Goal: Information Seeking & Learning: Check status

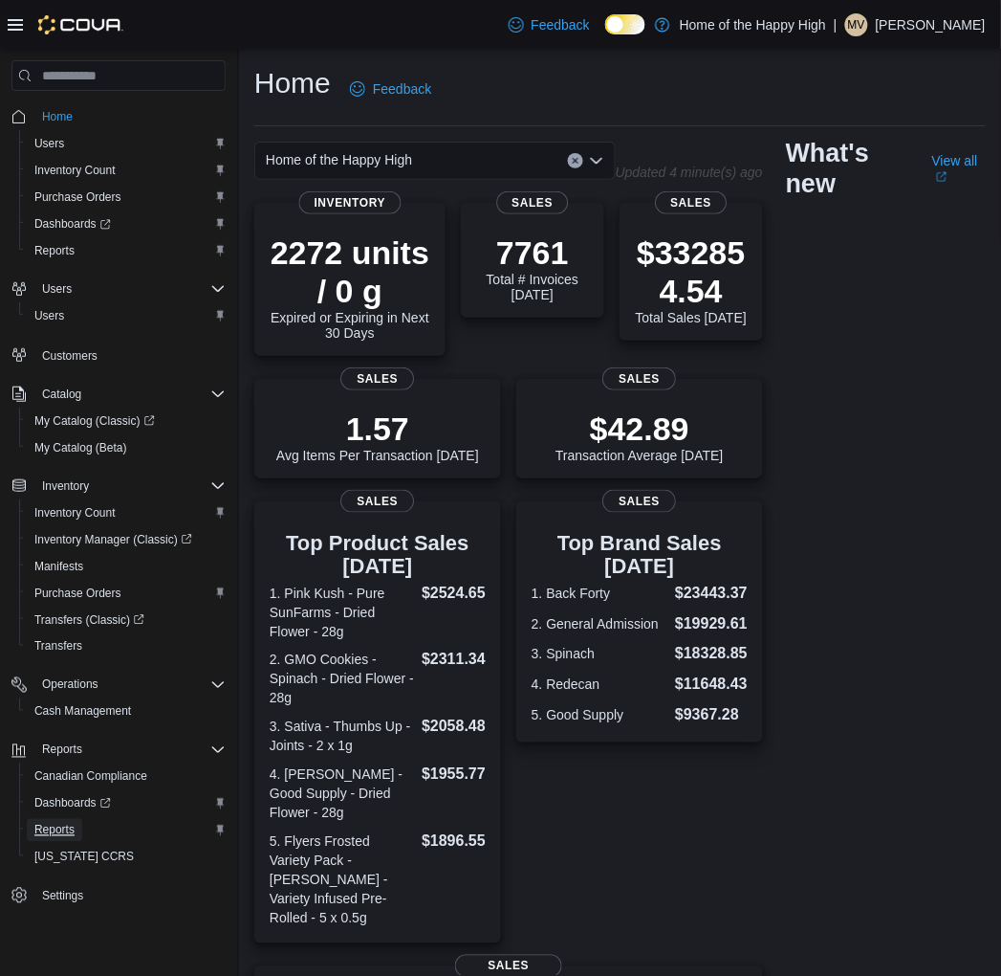
click at [63, 828] on span "Reports" at bounding box center [54, 829] width 40 height 15
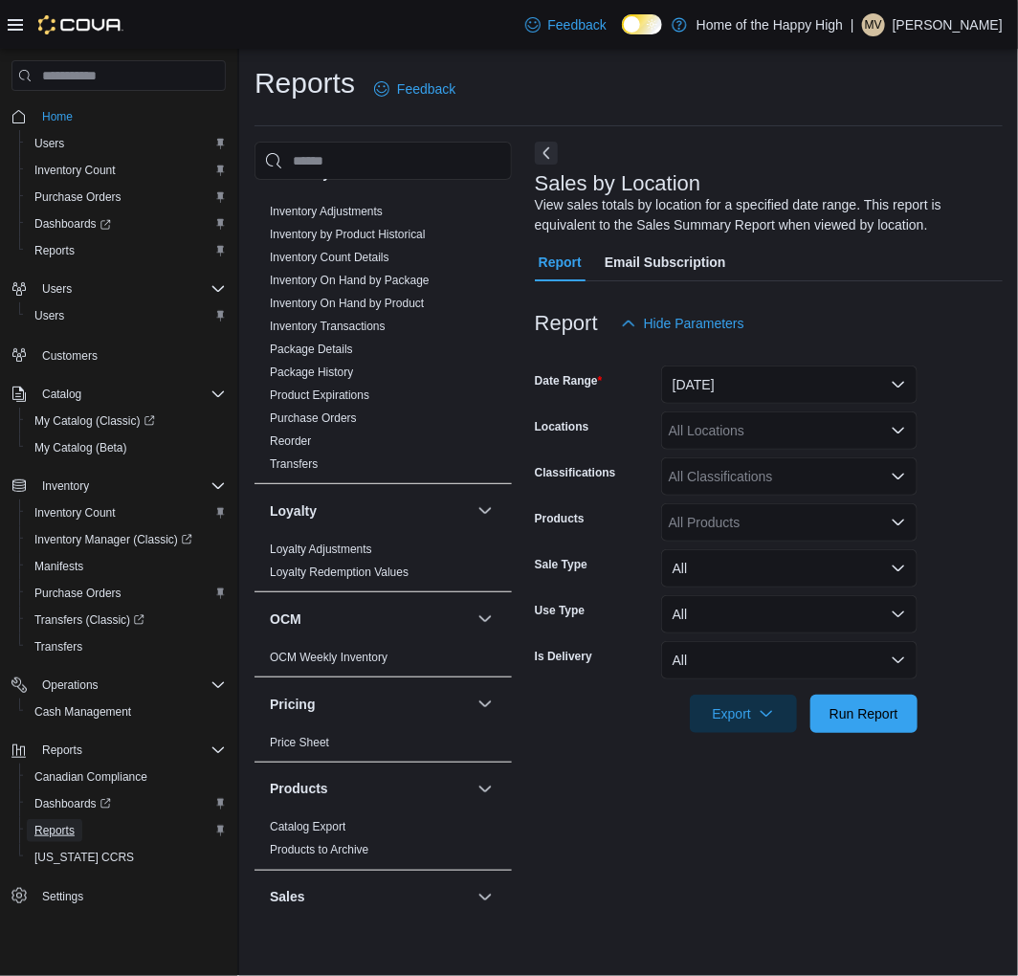
scroll to position [637, 0]
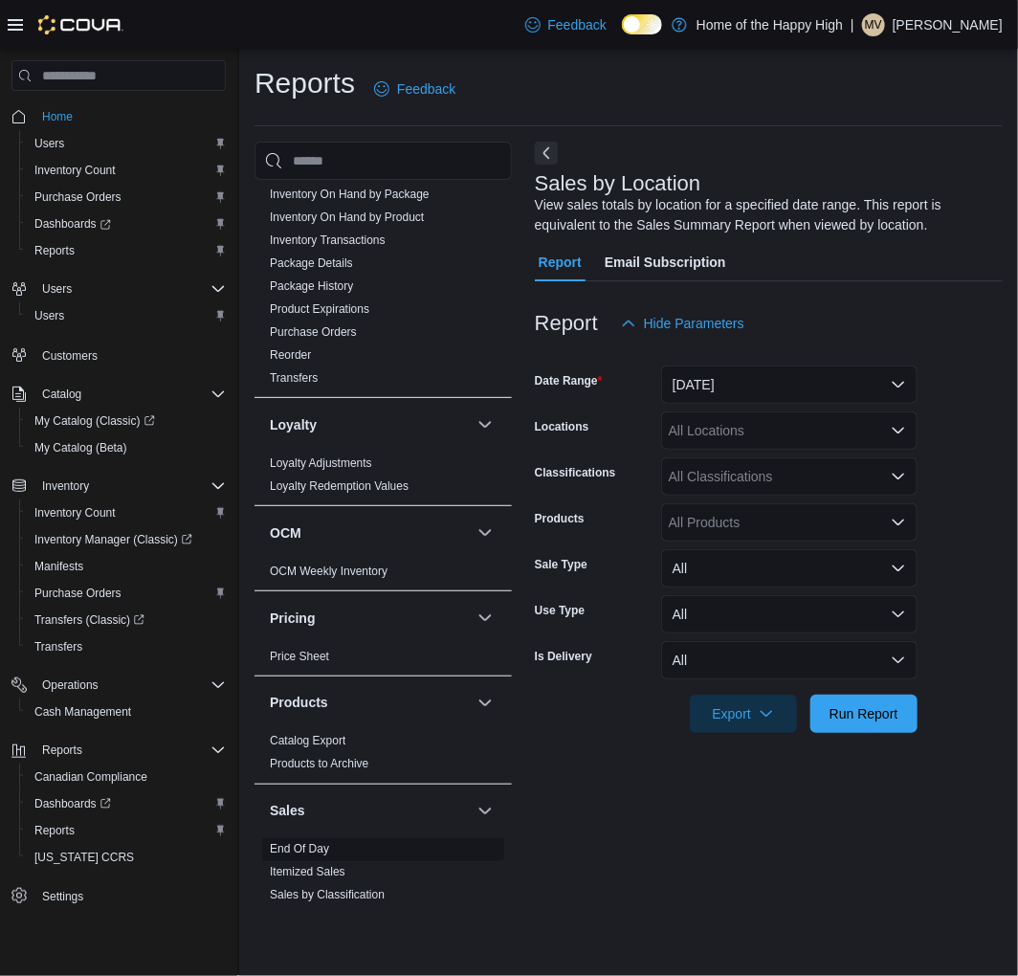
click at [302, 846] on link "End Of Day" at bounding box center [299, 849] width 59 height 13
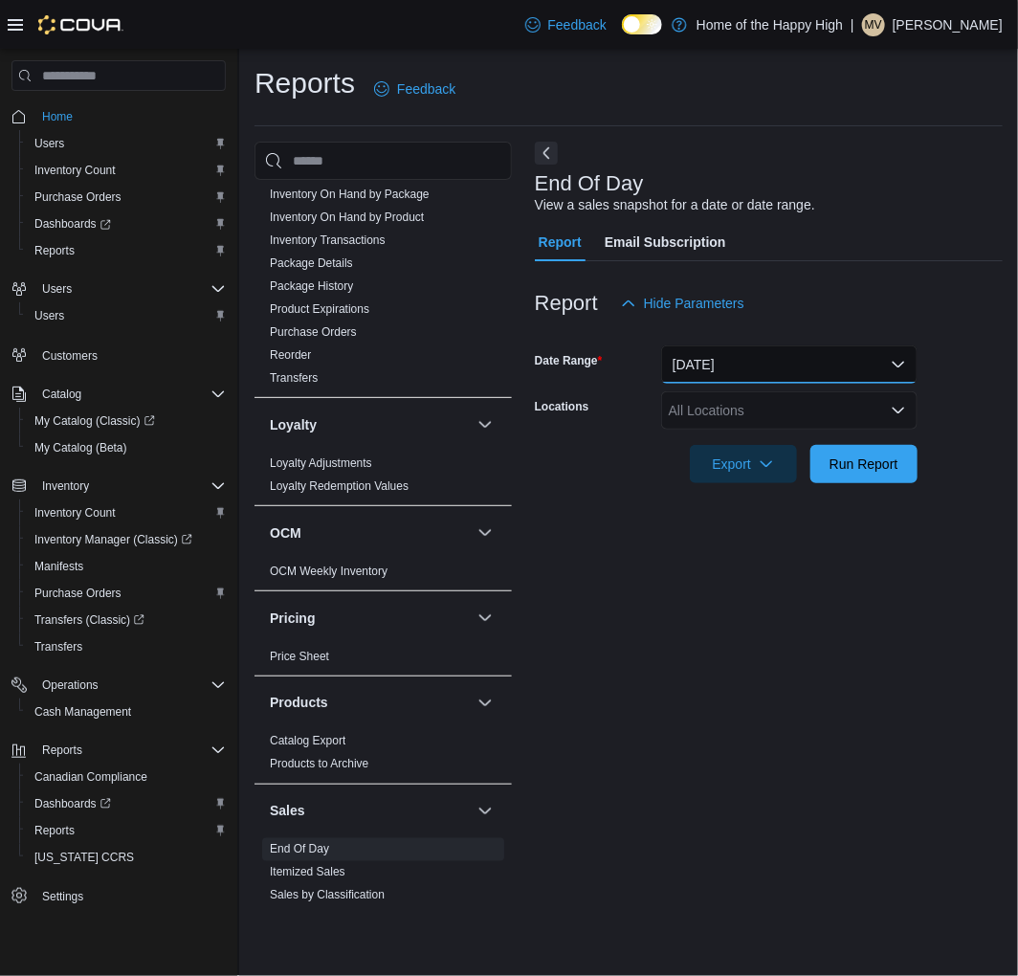
click at [810, 348] on button "[DATE]" at bounding box center [789, 364] width 256 height 38
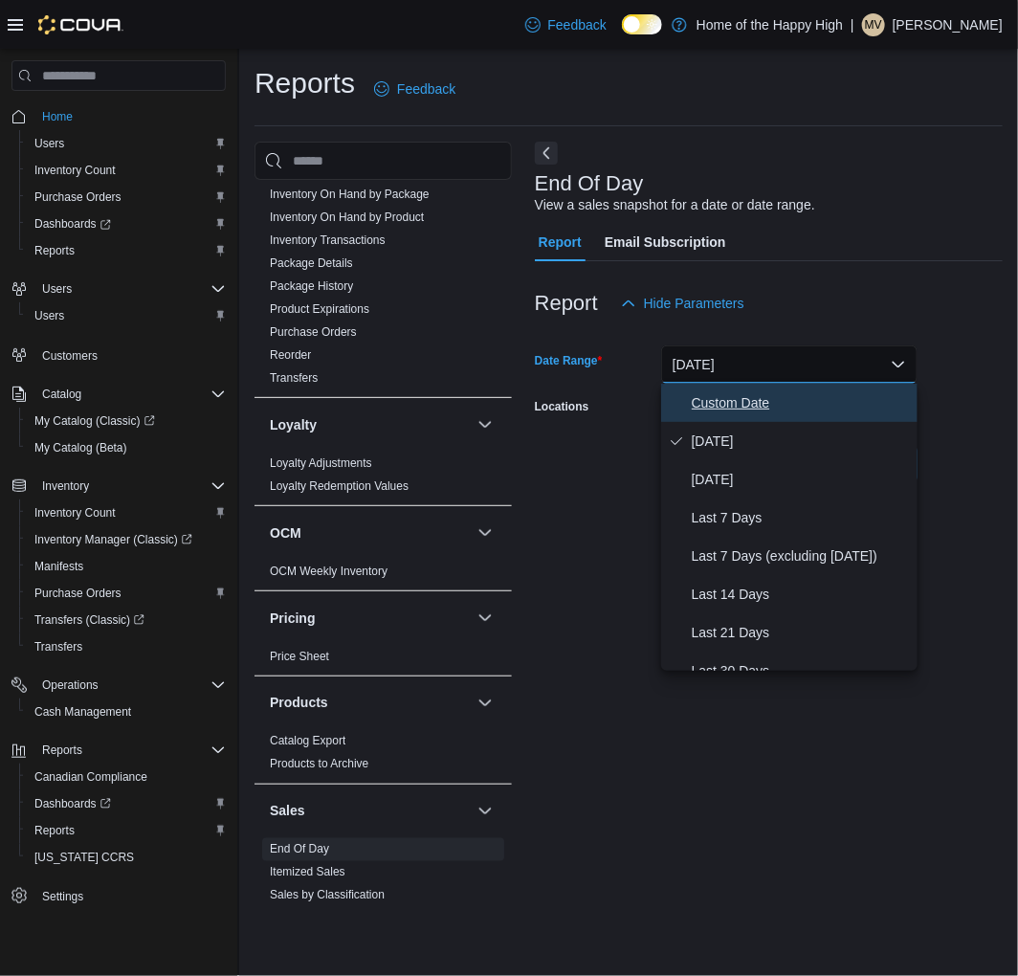
click at [722, 395] on span "Custom Date" at bounding box center [800, 402] width 218 height 23
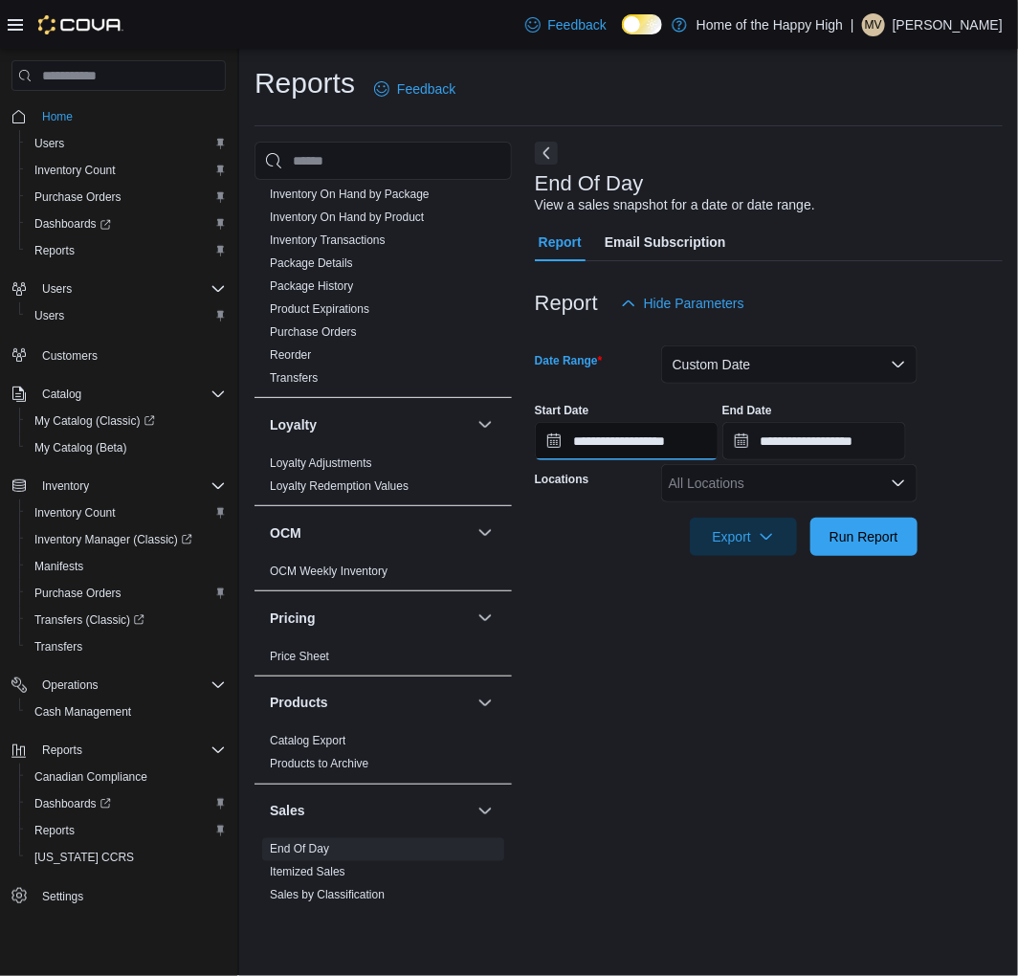
click at [657, 438] on input "**********" at bounding box center [627, 441] width 184 height 38
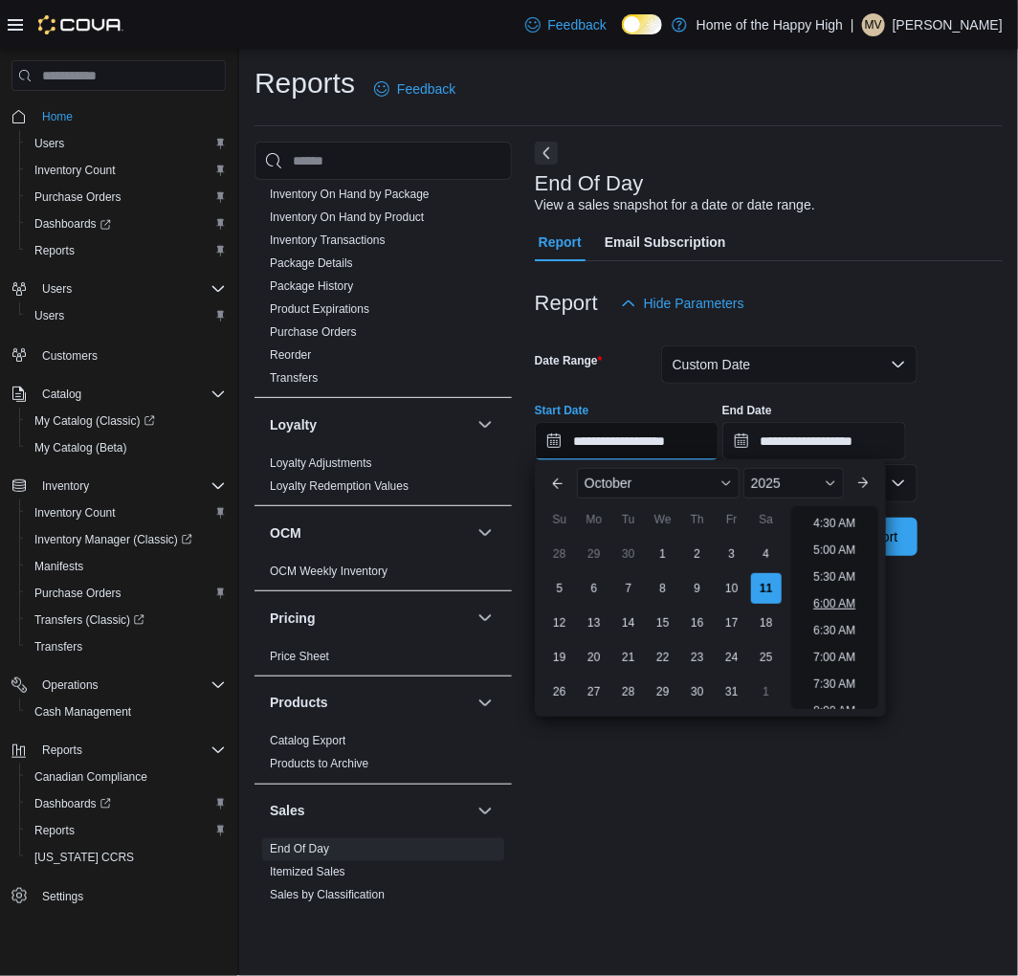
scroll to position [272, 0]
click at [937, 226] on div "Report Email Subscription" at bounding box center [769, 242] width 468 height 38
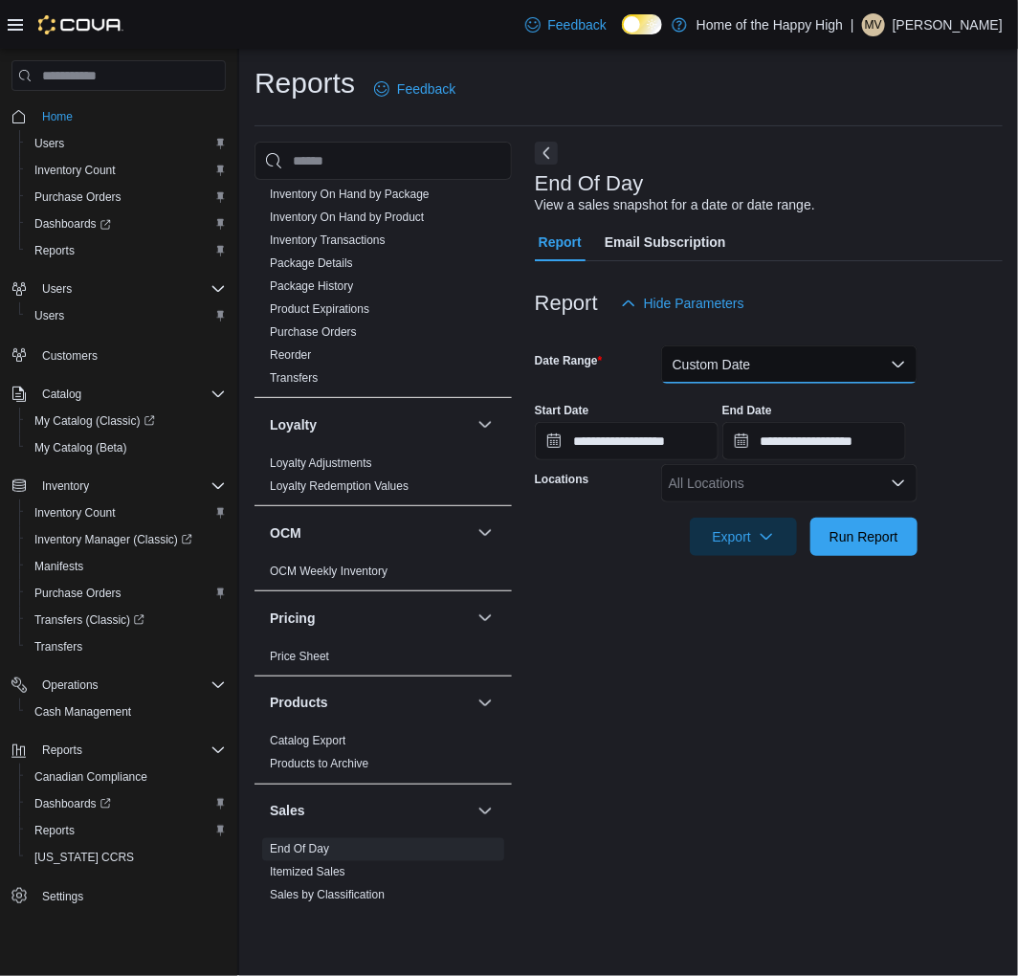
click at [756, 375] on button "Custom Date" at bounding box center [789, 364] width 256 height 38
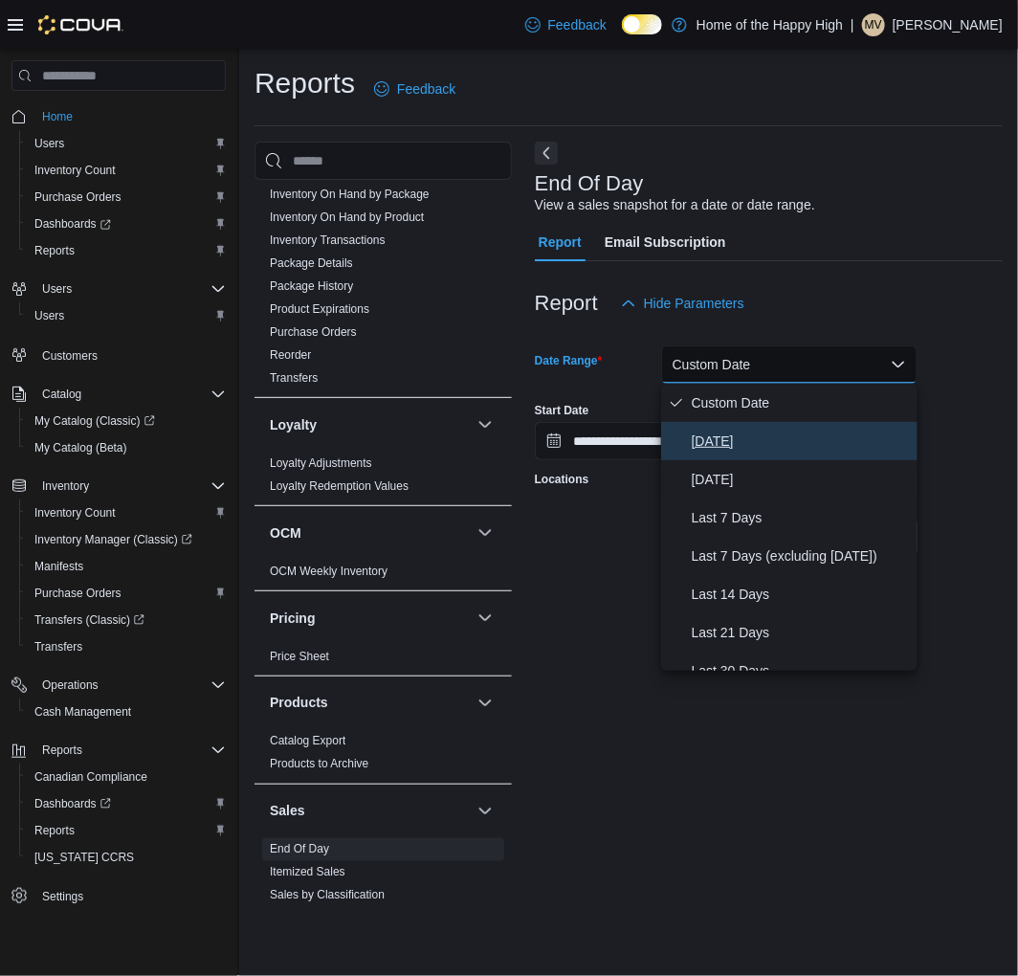
click at [737, 434] on span "[DATE]" at bounding box center [800, 440] width 218 height 23
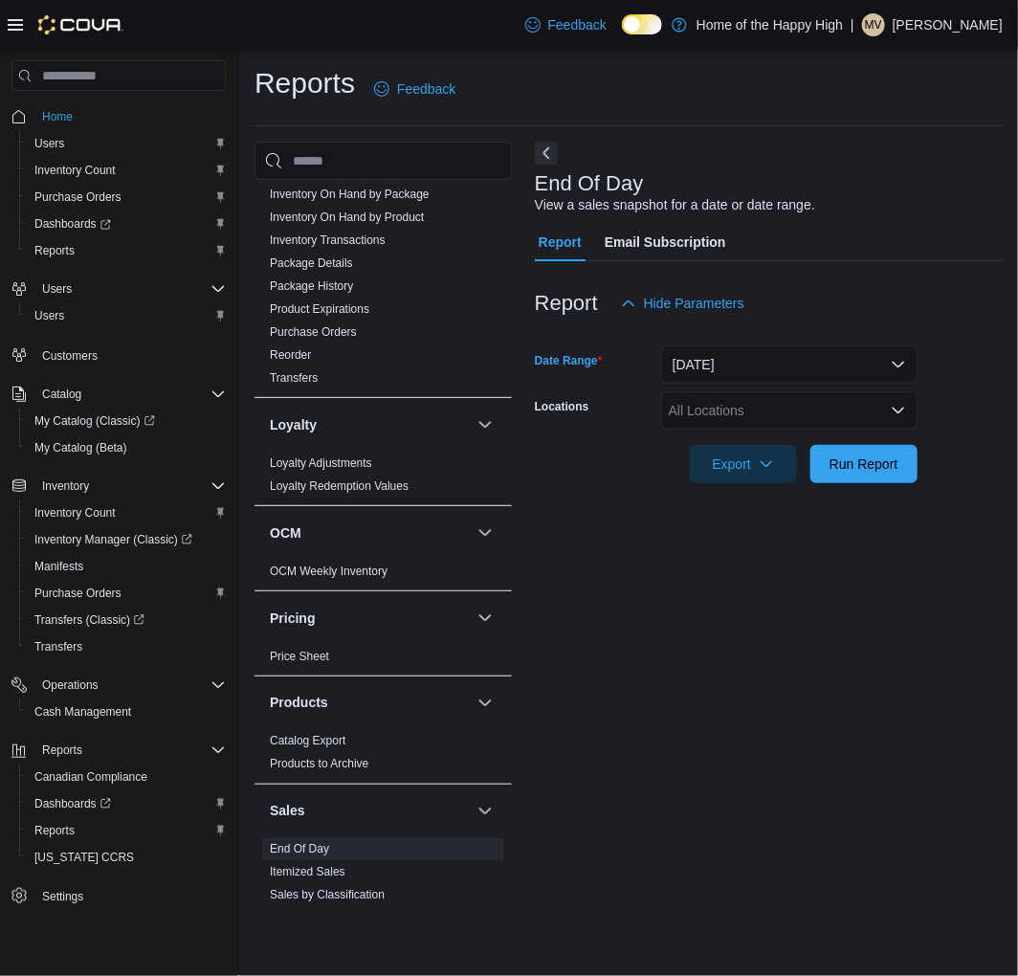
click at [738, 413] on div "All Locations" at bounding box center [789, 410] width 256 height 38
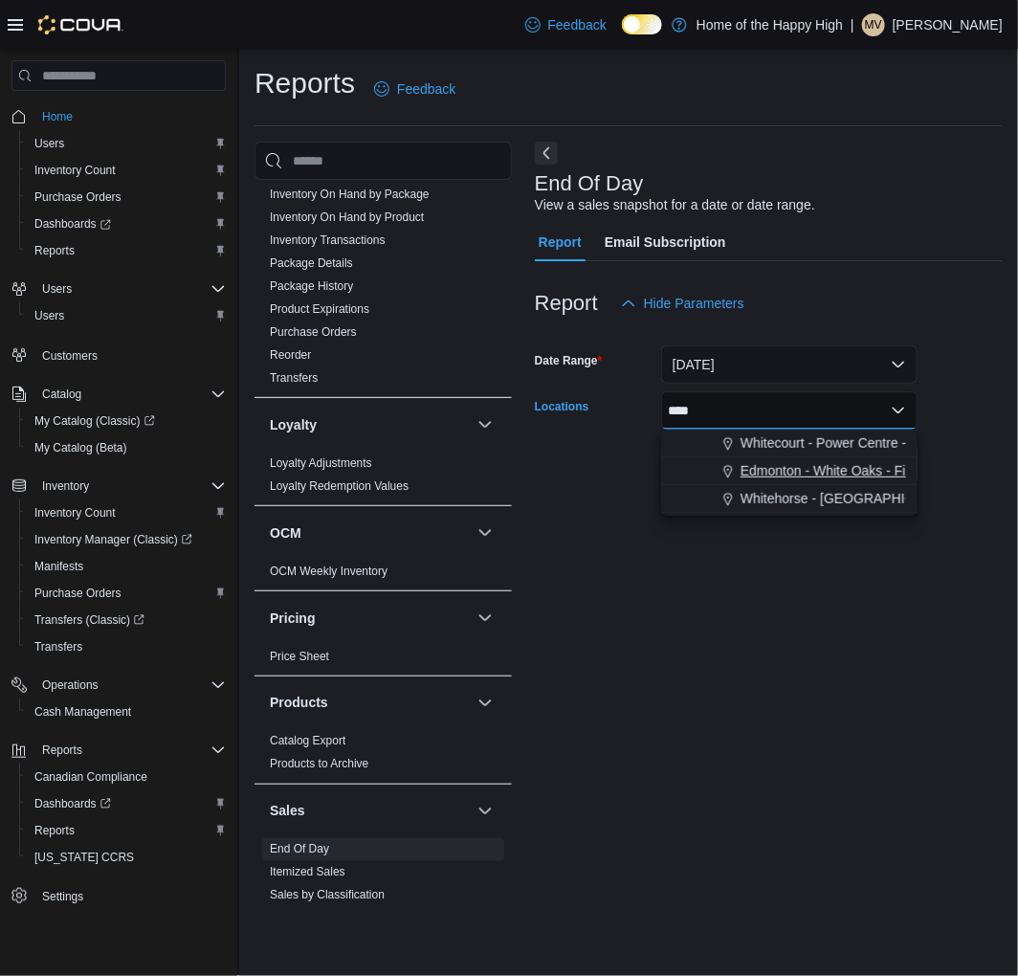
type input "****"
click at [786, 472] on span "Edmonton - White Oaks - Fire & Flower" at bounding box center [856, 470] width 233 height 19
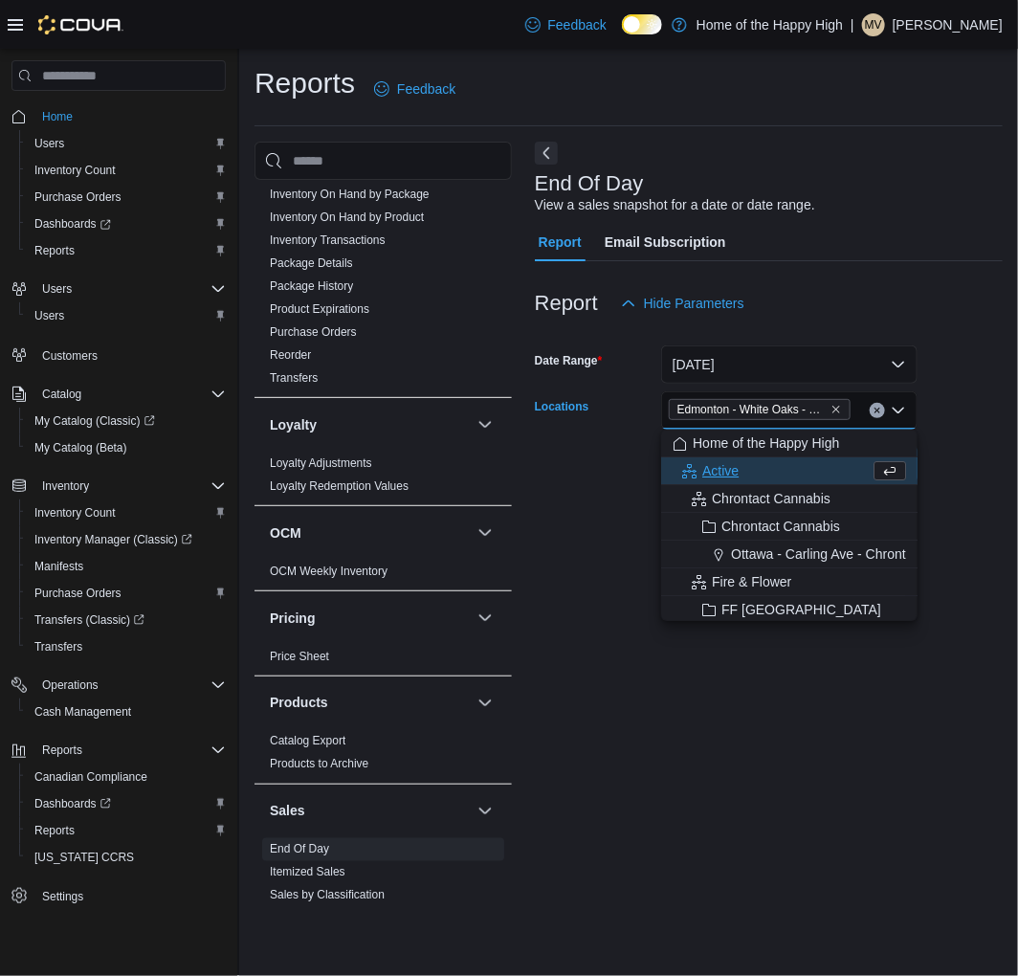
click at [907, 194] on div "End Of Day View a sales snapshot for a date or date range." at bounding box center [764, 193] width 458 height 43
